Goal: Information Seeking & Learning: Learn about a topic

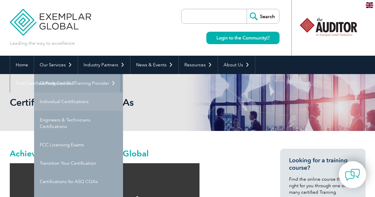
click at [66, 97] on link "Individual Certifications" at bounding box center [78, 102] width 89 height 18
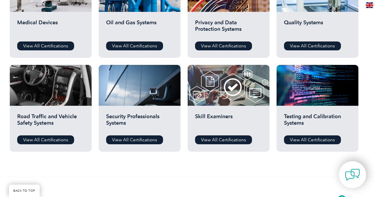
scroll to position [445, 0]
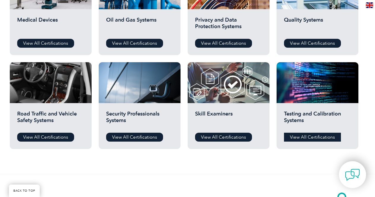
click at [307, 137] on link "View All Certifications" at bounding box center [312, 137] width 57 height 9
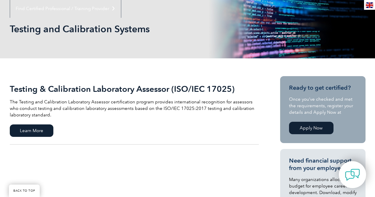
scroll to position [69, 0]
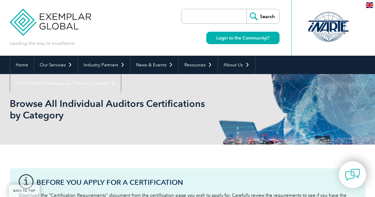
scroll to position [445, 0]
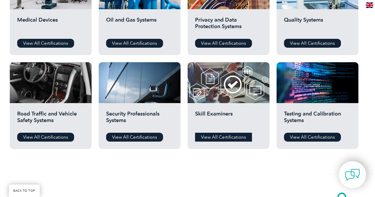
click at [238, 138] on link "View All Certifications" at bounding box center [223, 137] width 57 height 9
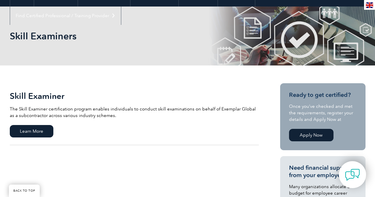
scroll to position [83, 0]
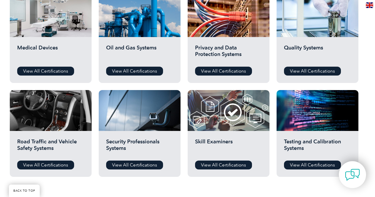
scroll to position [404, 0]
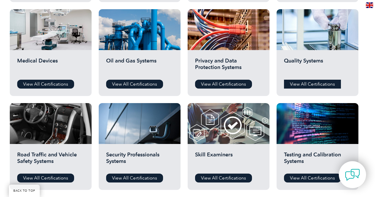
click at [315, 81] on link "View All Certifications" at bounding box center [312, 84] width 57 height 9
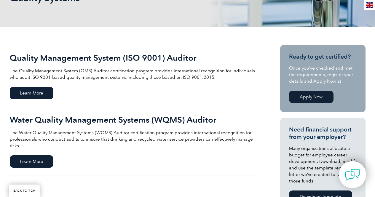
scroll to position [105, 0]
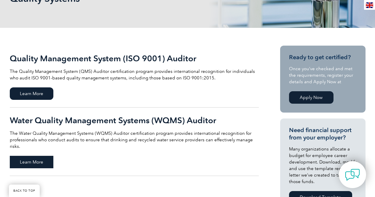
click at [37, 157] on span "Learn More" at bounding box center [32, 162] width 44 height 12
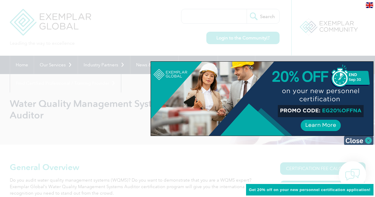
click at [361, 142] on img at bounding box center [359, 140] width 30 height 9
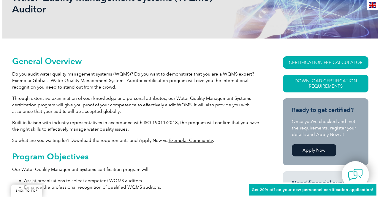
scroll to position [101, 0]
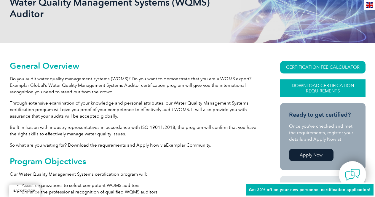
click at [330, 88] on link "Download Certification Requirements" at bounding box center [322, 88] width 85 height 18
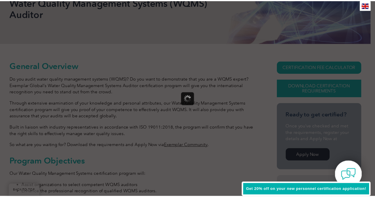
scroll to position [0, 0]
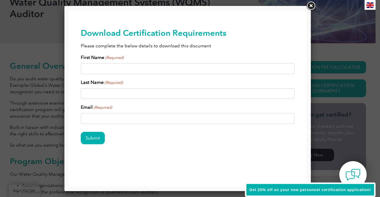
click at [309, 7] on link at bounding box center [310, 6] width 11 height 11
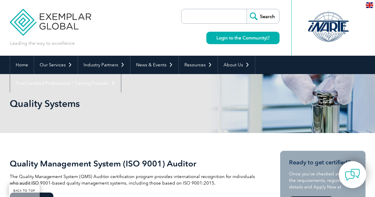
scroll to position [105, 0]
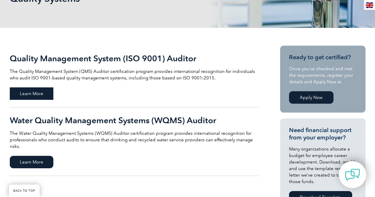
click at [51, 94] on span "Learn More" at bounding box center [32, 93] width 44 height 12
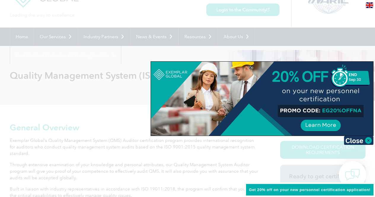
scroll to position [40, 0]
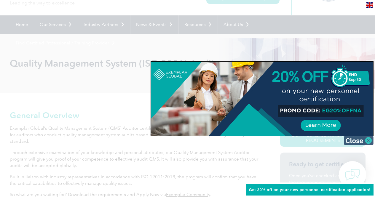
click at [353, 142] on img at bounding box center [359, 140] width 30 height 9
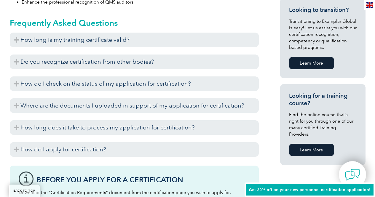
scroll to position [369, 0]
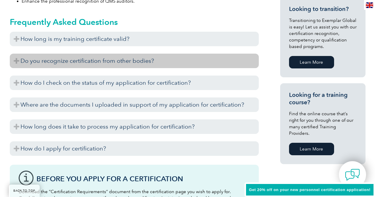
click at [15, 61] on h3 "Do you recognize certification from other bodies?" at bounding box center [134, 61] width 249 height 15
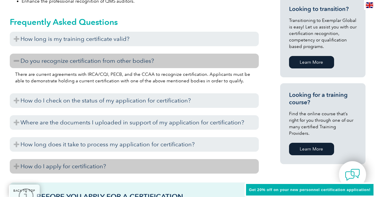
click at [16, 163] on h3 "How do I apply for certification?" at bounding box center [134, 166] width 249 height 15
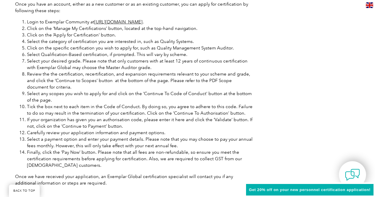
scroll to position [641, 0]
